Goal: Task Accomplishment & Management: Manage account settings

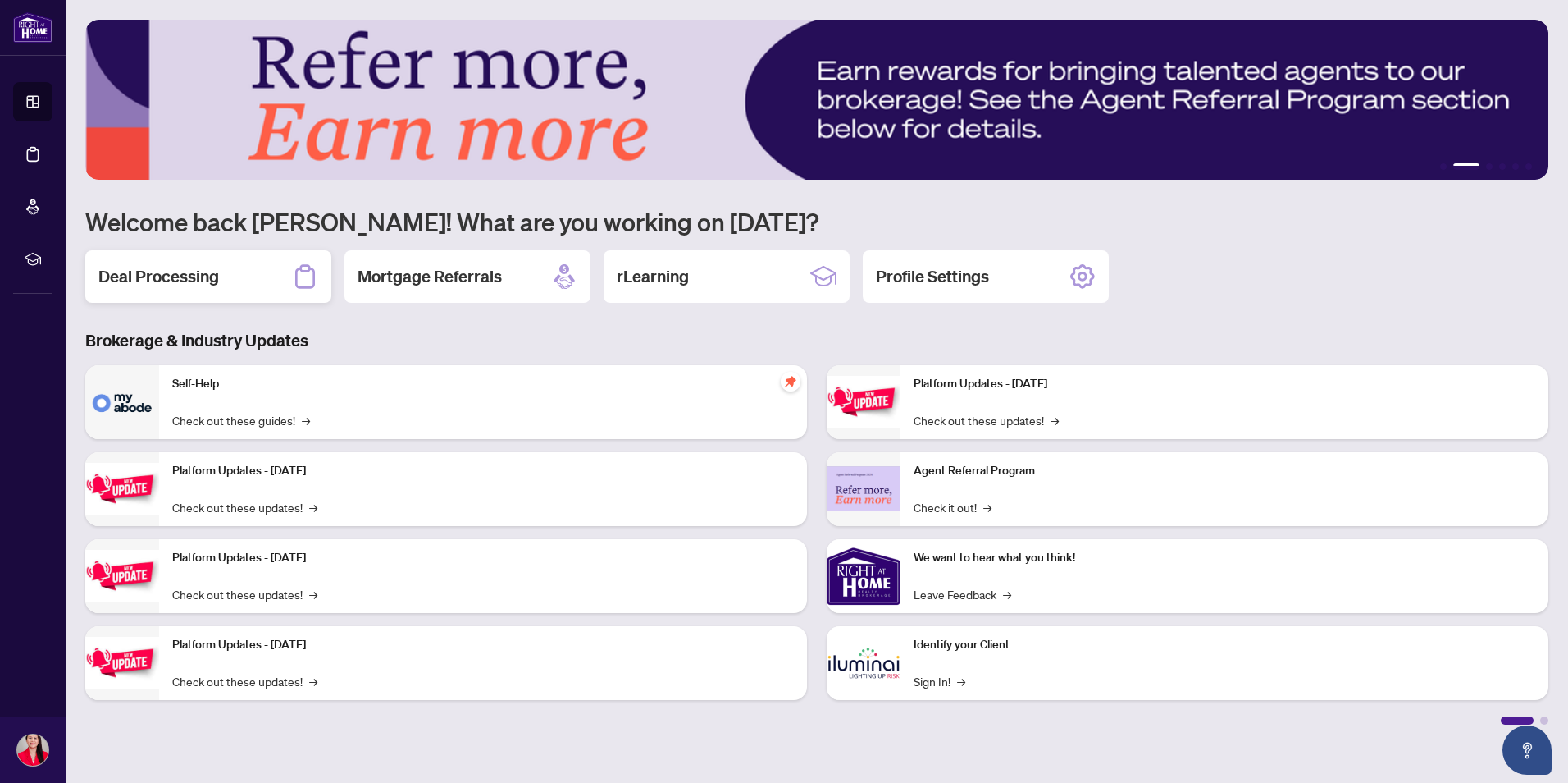
click at [171, 276] on h2 "Deal Processing" at bounding box center [159, 276] width 120 height 23
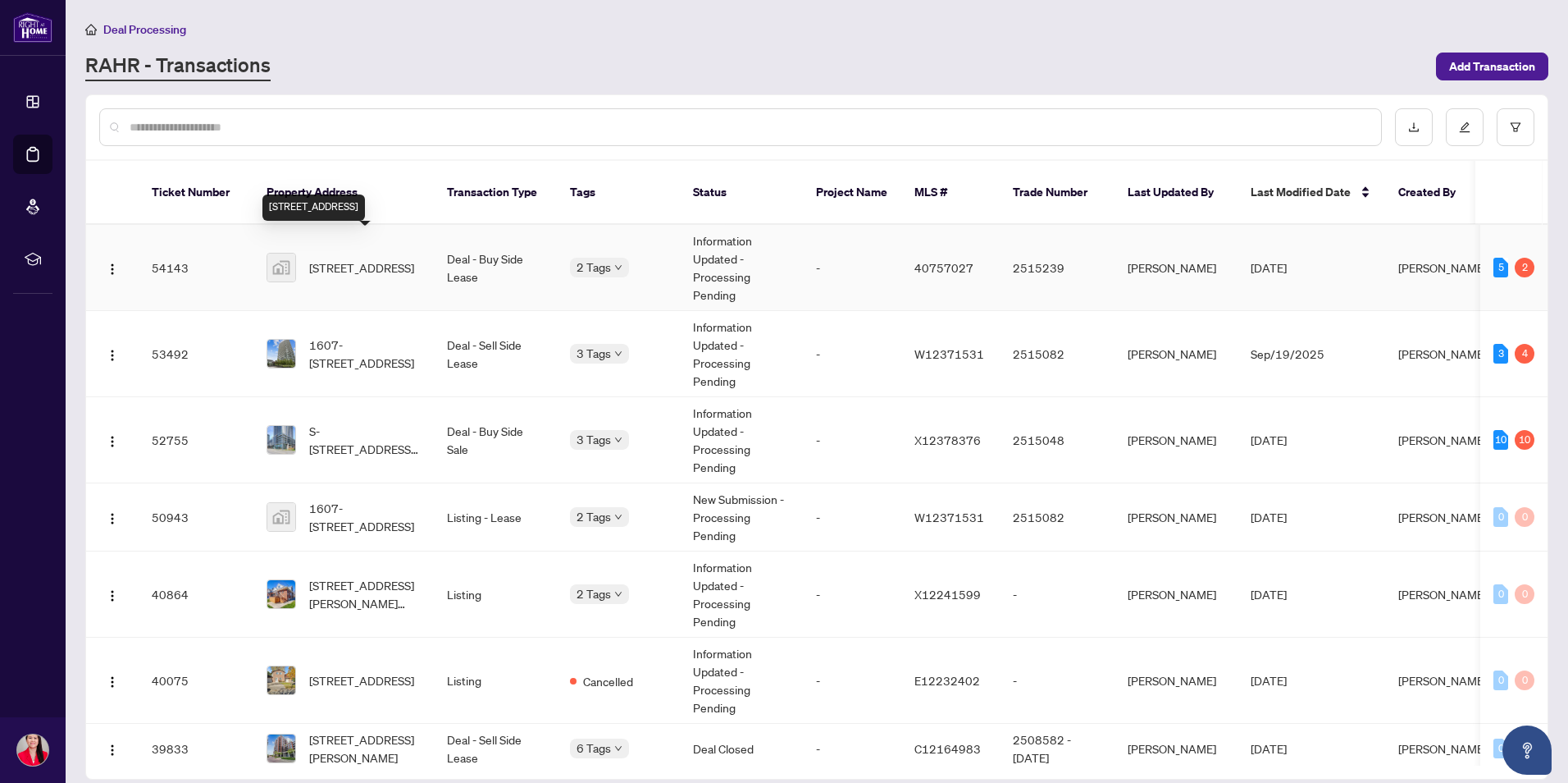
click at [358, 258] on span "[STREET_ADDRESS]" at bounding box center [362, 267] width 105 height 18
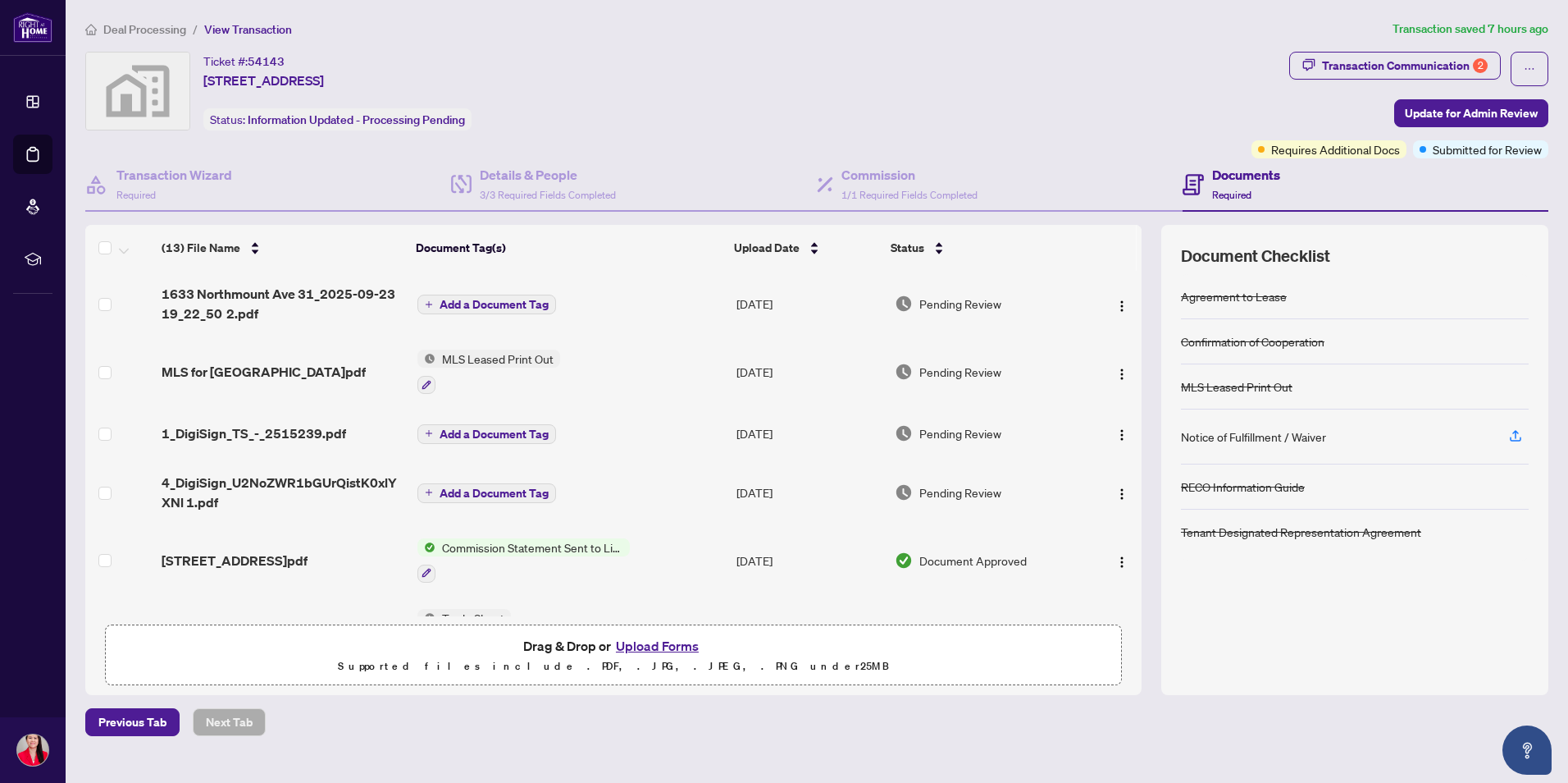
click at [676, 641] on button "Upload Forms" at bounding box center [656, 645] width 93 height 21
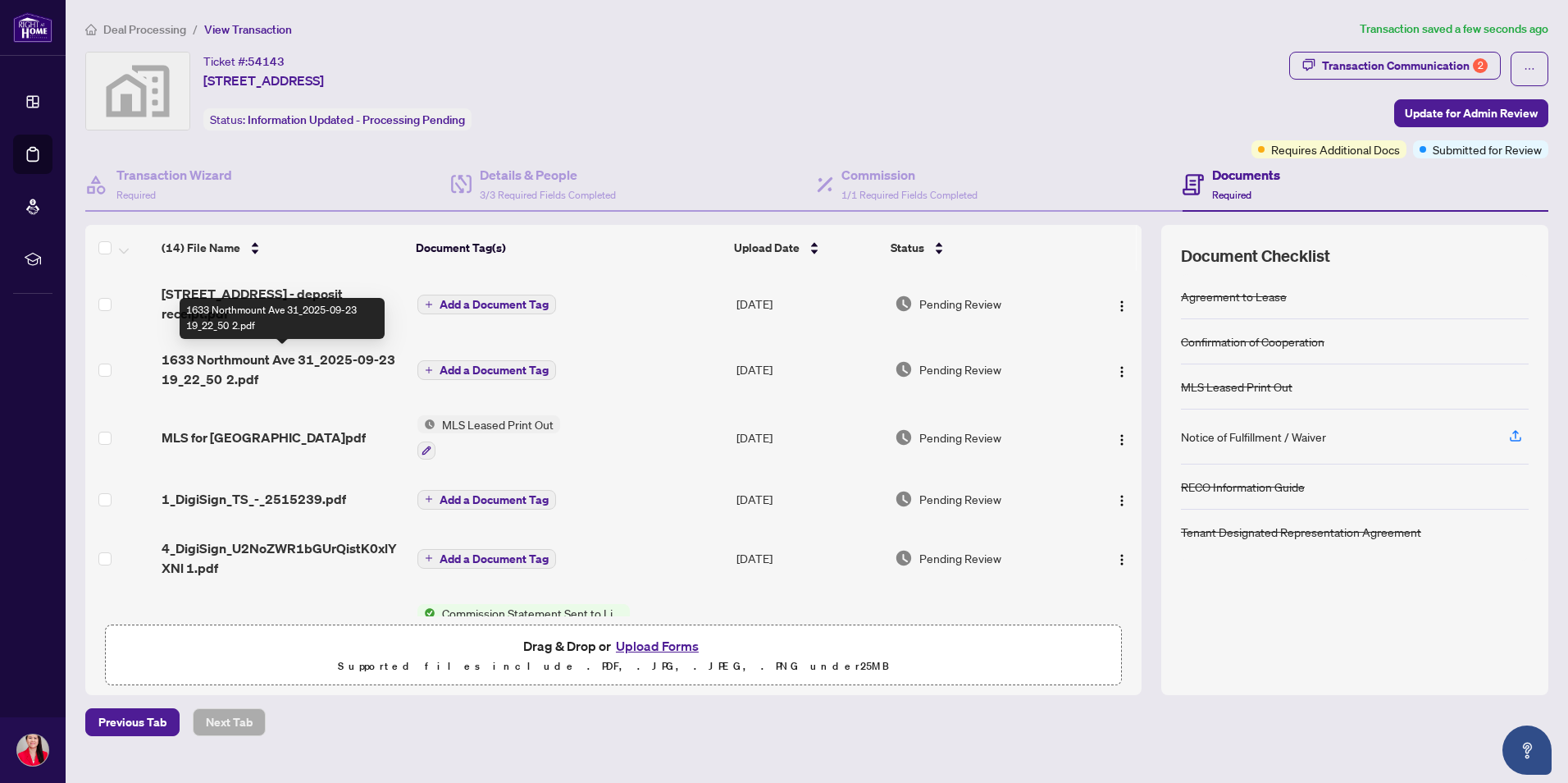
click at [299, 357] on span "1633 Northmount Ave 31_2025-09-23 19_22_50 2.pdf" at bounding box center [283, 369] width 243 height 39
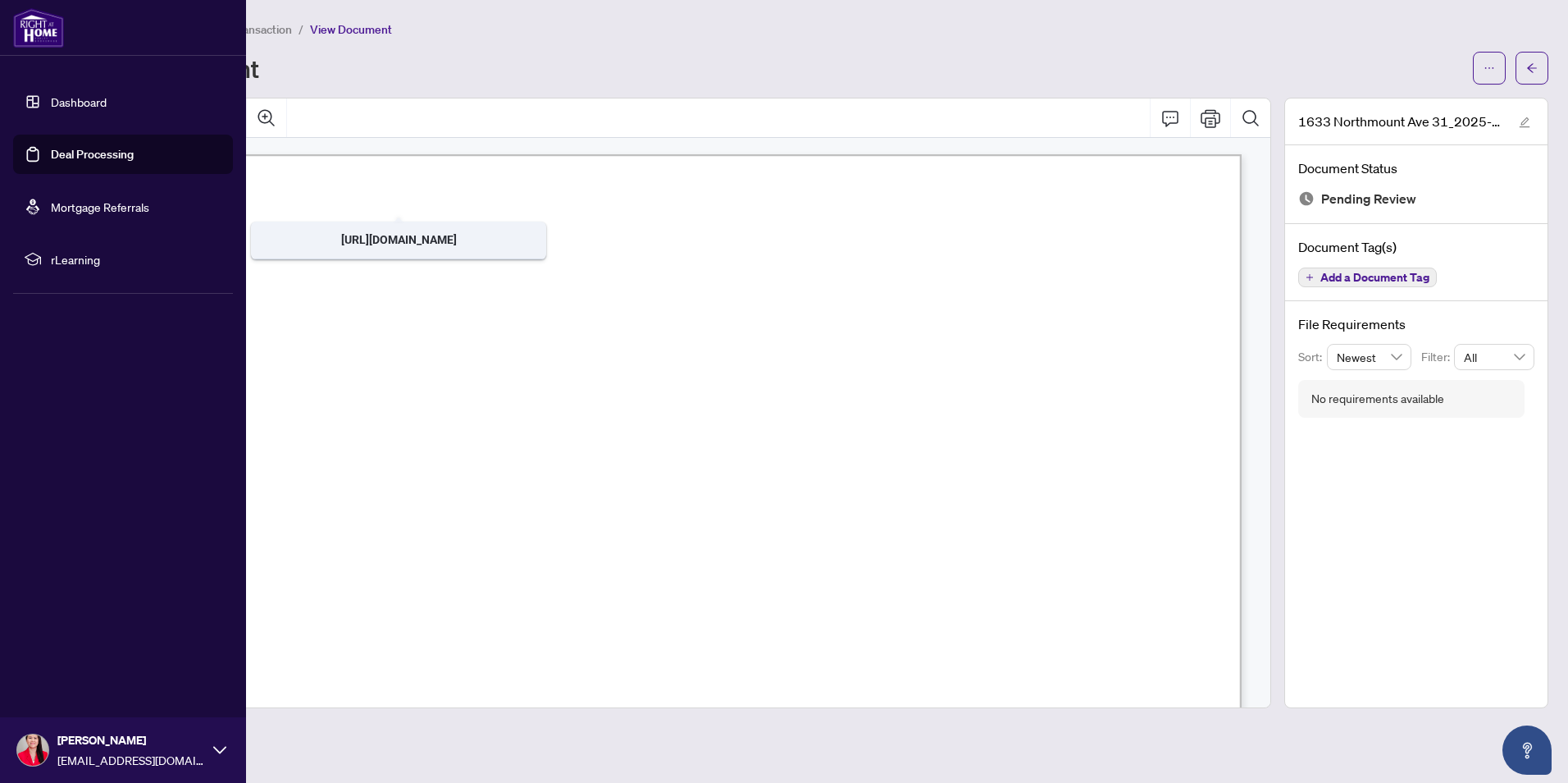
click at [90, 106] on link "Dashboard" at bounding box center [78, 101] width 55 height 14
